Goal: Task Accomplishment & Management: Use online tool/utility

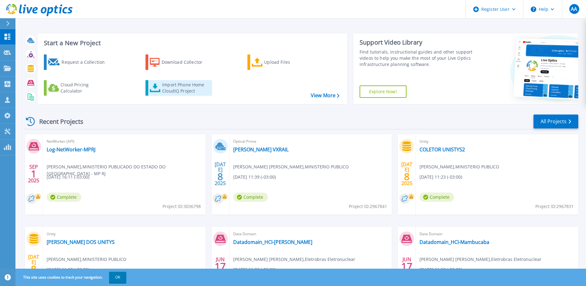
click at [180, 88] on div "Import Phone Home CloudIQ Project" at bounding box center [186, 88] width 48 height 12
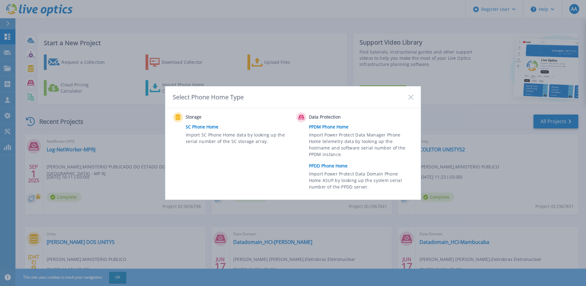
click at [321, 174] on span "Import Power Protect Data Domain Phone Home ASUP by looking up the system seria…" at bounding box center [360, 180] width 103 height 21
click at [264, 132] on span "Import SC Phone Home data by looking up the serial number of the SC storage arr…" at bounding box center [237, 138] width 103 height 14
click at [334, 167] on link "PPDD Phone Home" at bounding box center [363, 165] width 108 height 9
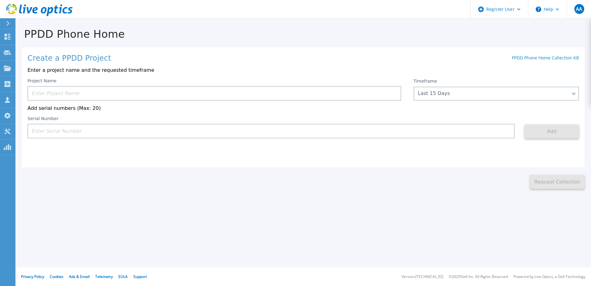
click at [111, 96] on input at bounding box center [215, 93] width 374 height 15
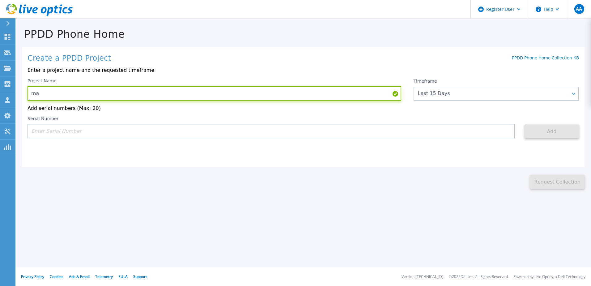
type input "m"
type input "Marinha"
click at [92, 136] on input at bounding box center [271, 131] width 487 height 15
paste input "FC500241300037"
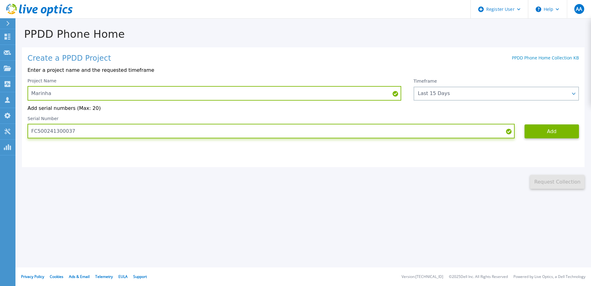
type input "FC500241300037"
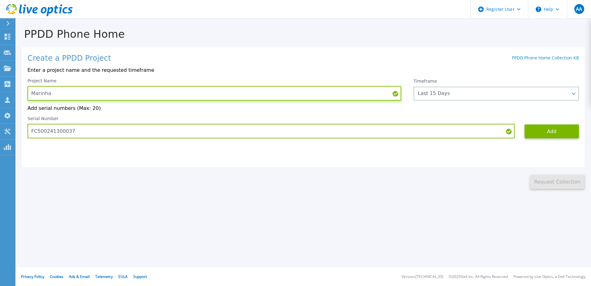
click at [69, 95] on input "Marinha" at bounding box center [215, 93] width 374 height 15
click at [54, 94] on input "Marinha - DataDomain" at bounding box center [215, 93] width 374 height 15
type input "Marinha - CTIM - DataDomain"
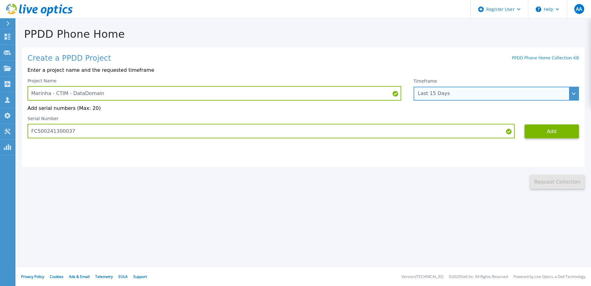
click at [539, 96] on div "Last 15 Days" at bounding box center [493, 94] width 150 height 6
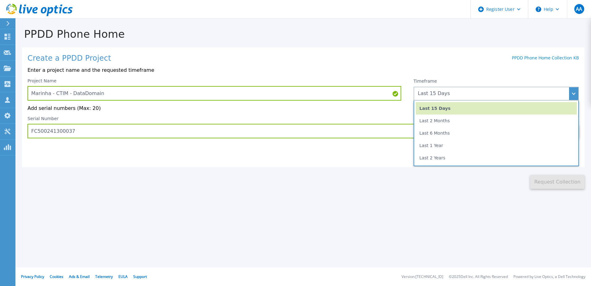
click at [269, 159] on div "Create a PPDD Project PPDD Phone Home Collection KB Enter a project name and th…" at bounding box center [303, 107] width 562 height 120
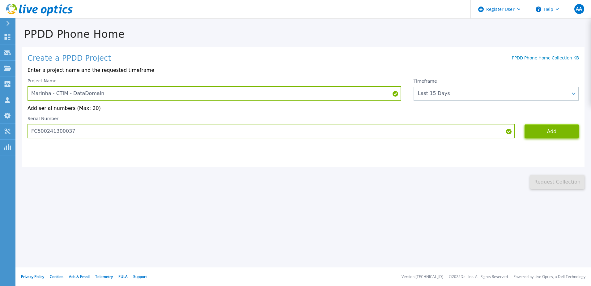
click at [549, 135] on button "Add" at bounding box center [551, 131] width 54 height 14
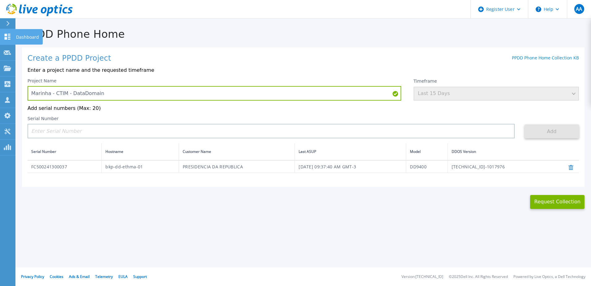
click at [8, 39] on icon at bounding box center [7, 37] width 7 height 6
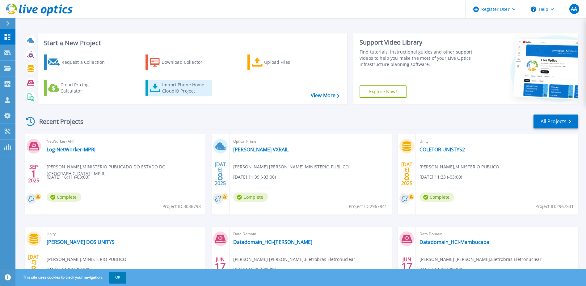
click at [178, 88] on div "Import Phone Home CloudIQ Project" at bounding box center [186, 88] width 48 height 12
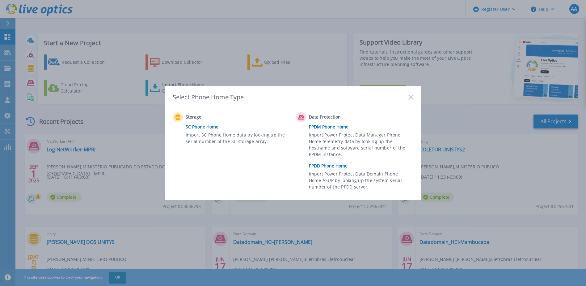
click at [329, 165] on link "PPDD Phone Home" at bounding box center [363, 165] width 108 height 9
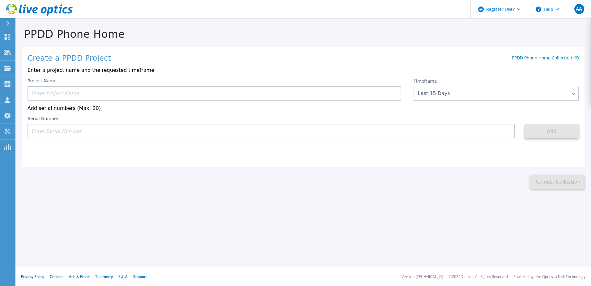
click at [148, 93] on input at bounding box center [215, 93] width 374 height 15
type input "m"
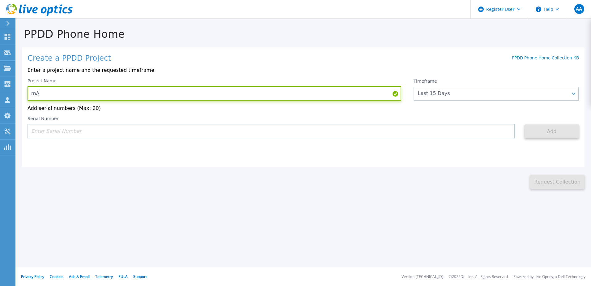
type input "m"
type input "Marinha - CTIM - DataDomain"
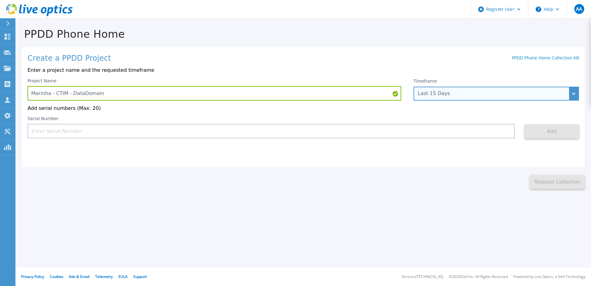
click at [459, 93] on div "Last 15 Days" at bounding box center [493, 94] width 150 height 6
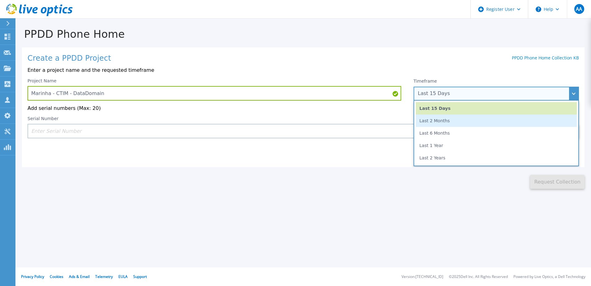
click at [430, 119] on li "Last 2 Months" at bounding box center [496, 120] width 161 height 12
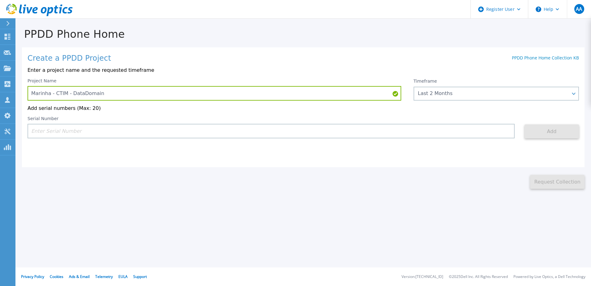
click at [92, 131] on input at bounding box center [271, 131] width 487 height 15
paste input "FC500241300037"
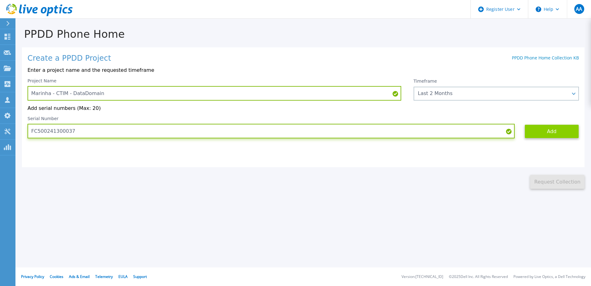
type input "FC500241300037"
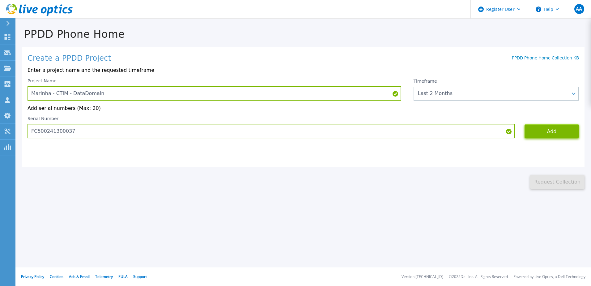
click at [557, 133] on button "Add" at bounding box center [551, 131] width 54 height 14
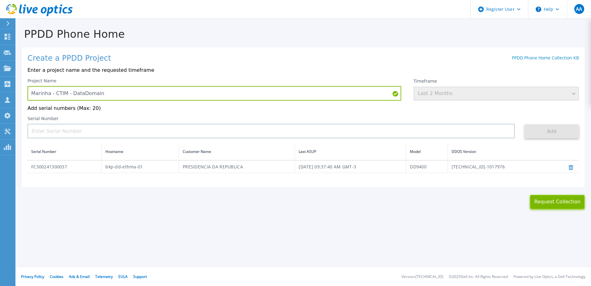
click at [555, 205] on button "Request Collection" at bounding box center [557, 202] width 54 height 14
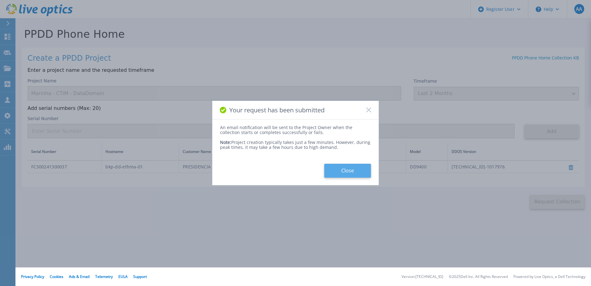
click at [342, 169] on button "Close" at bounding box center [347, 170] width 47 height 14
